Goal: Transaction & Acquisition: Purchase product/service

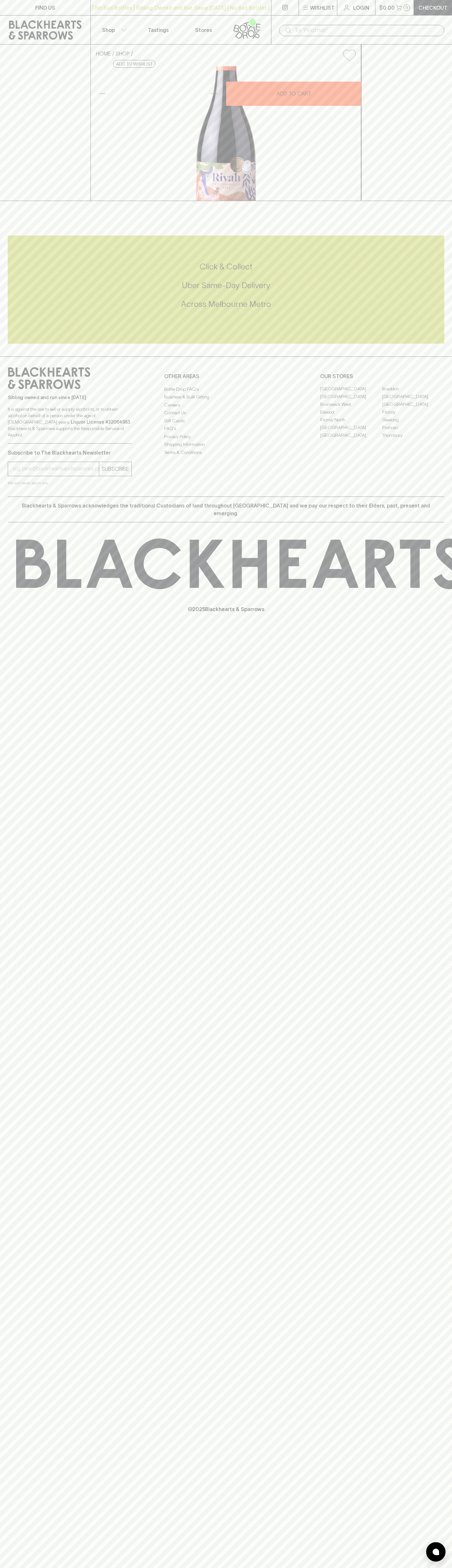
click at [245, 1] on div "| No Bad Bottles | Sibling Owned and Run Since [DATE] | No Bad Bottles | Siblin…" at bounding box center [180, 7] width 181 height 15
click at [434, 785] on div "FIND US | No Bad Bottles | Sibling Owned and Run Since [DATE] | No Bad Bottles …" at bounding box center [226, 784] width 452 height 1568
click at [356, 1567] on html "FIND US | No Bad Bottles | Sibling Owned and Run Since [DATE] | No Bad Bottles …" at bounding box center [226, 784] width 452 height 1568
click at [19, 123] on div "HOME SHOP [PERSON_NAME] Estate Rivah Tempranillo 2024 $20.00 Add to wishlist 10…" at bounding box center [226, 122] width 452 height 156
